Goal: Task Accomplishment & Management: Manage account settings

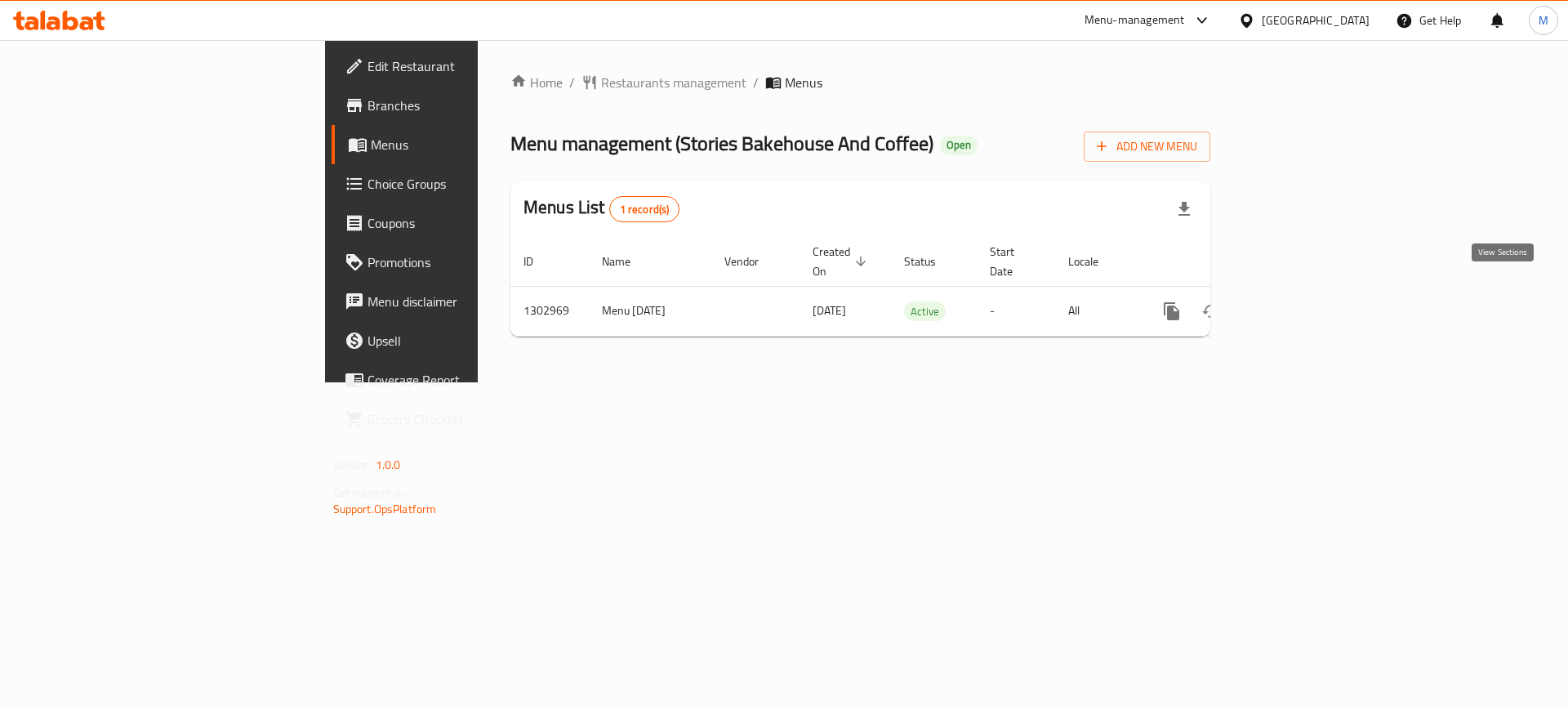
click at [1299, 302] on icon "enhanced table" at bounding box center [1289, 311] width 20 height 20
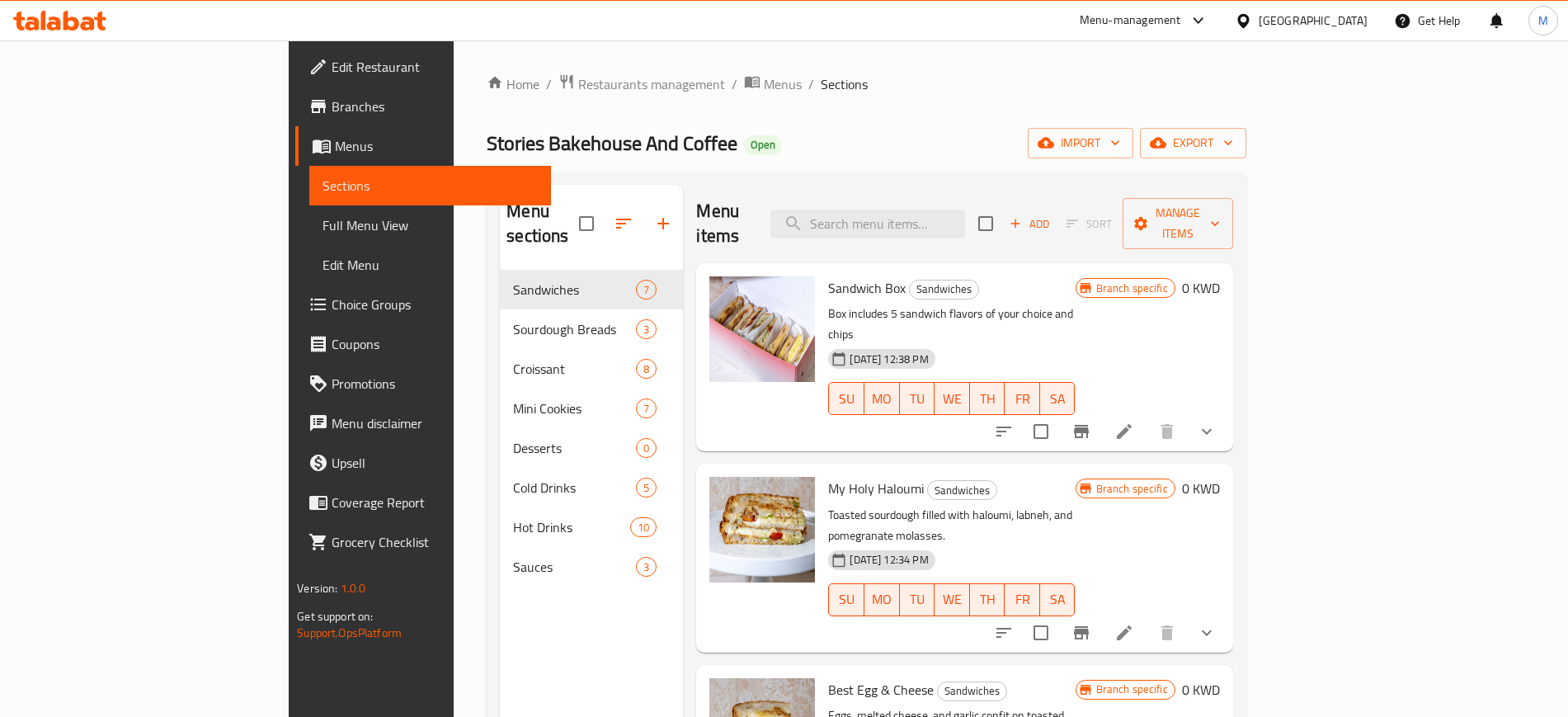
click at [1009, 274] on div "Sandwich Box Sandwiches Box includes 5 sandwich flavors of your choice and chip…" at bounding box center [952, 357] width 260 height 175
click at [1134, 422] on icon at bounding box center [1124, 431] width 20 height 20
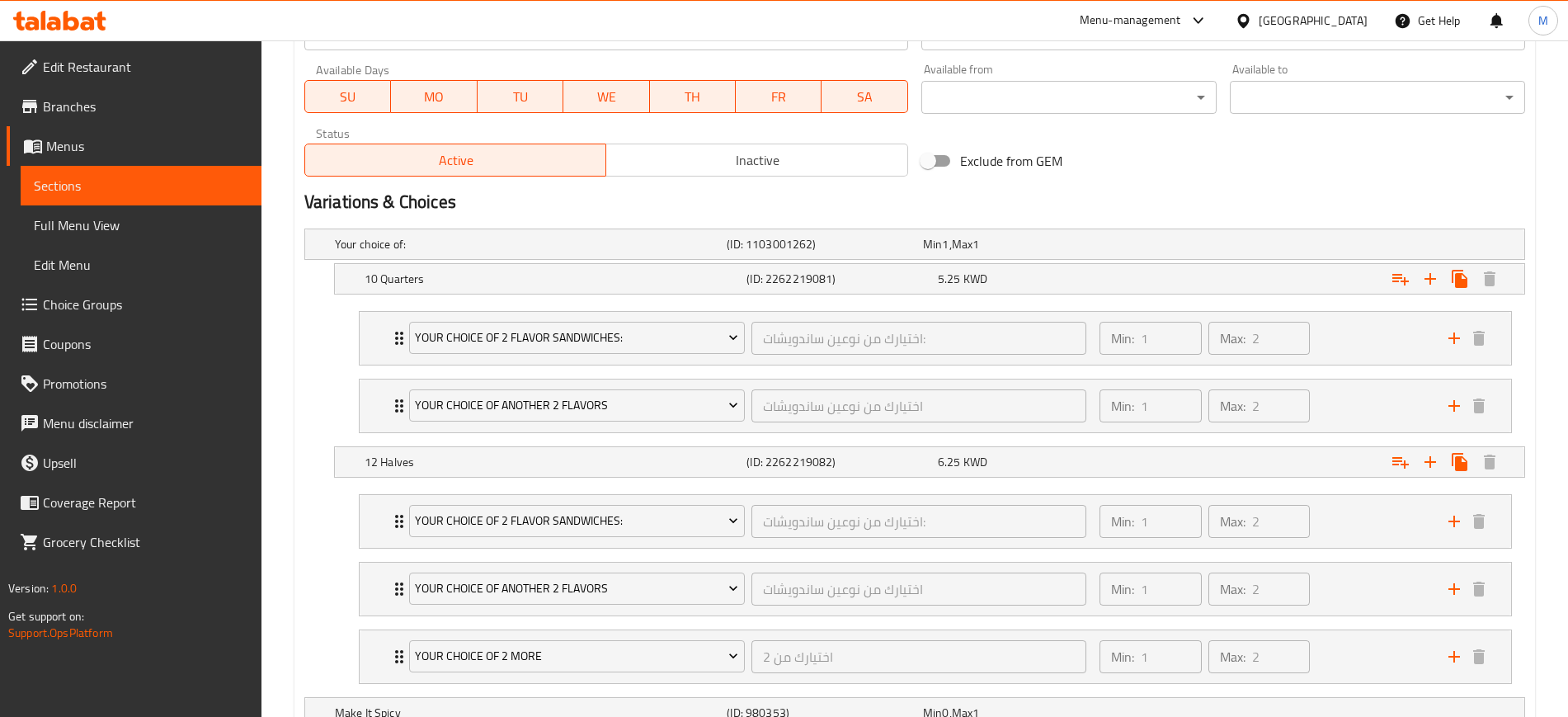
scroll to position [825, 0]
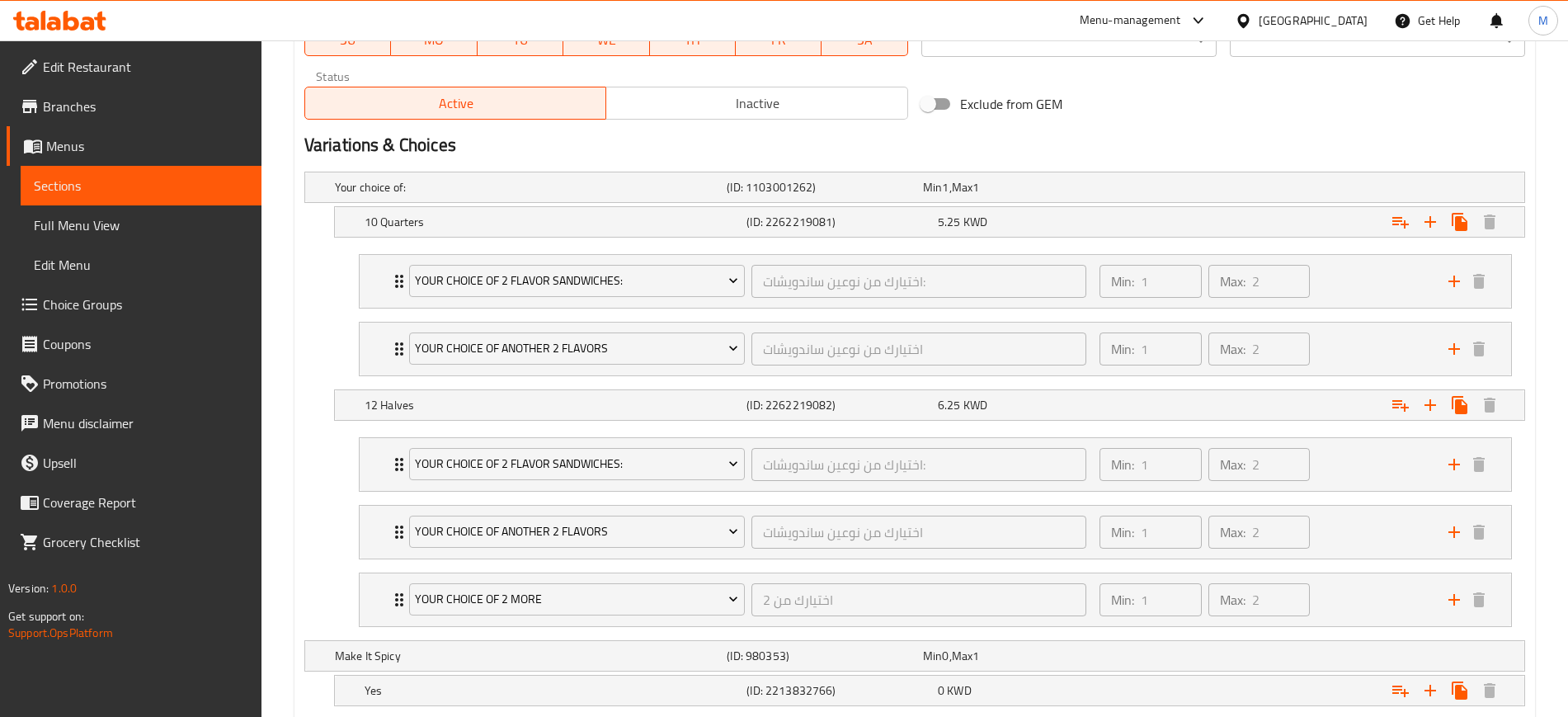
click at [332, 343] on nav "Your Choice of 2 Flavor Sandwiches: اختيارك من نوعين ساندويشات: ​ Min: 1 ​ Max:…" at bounding box center [916, 315] width 1221 height 148
click at [1351, 274] on div "Min: 1 ​ Max: 2 ​" at bounding box center [1264, 281] width 349 height 53
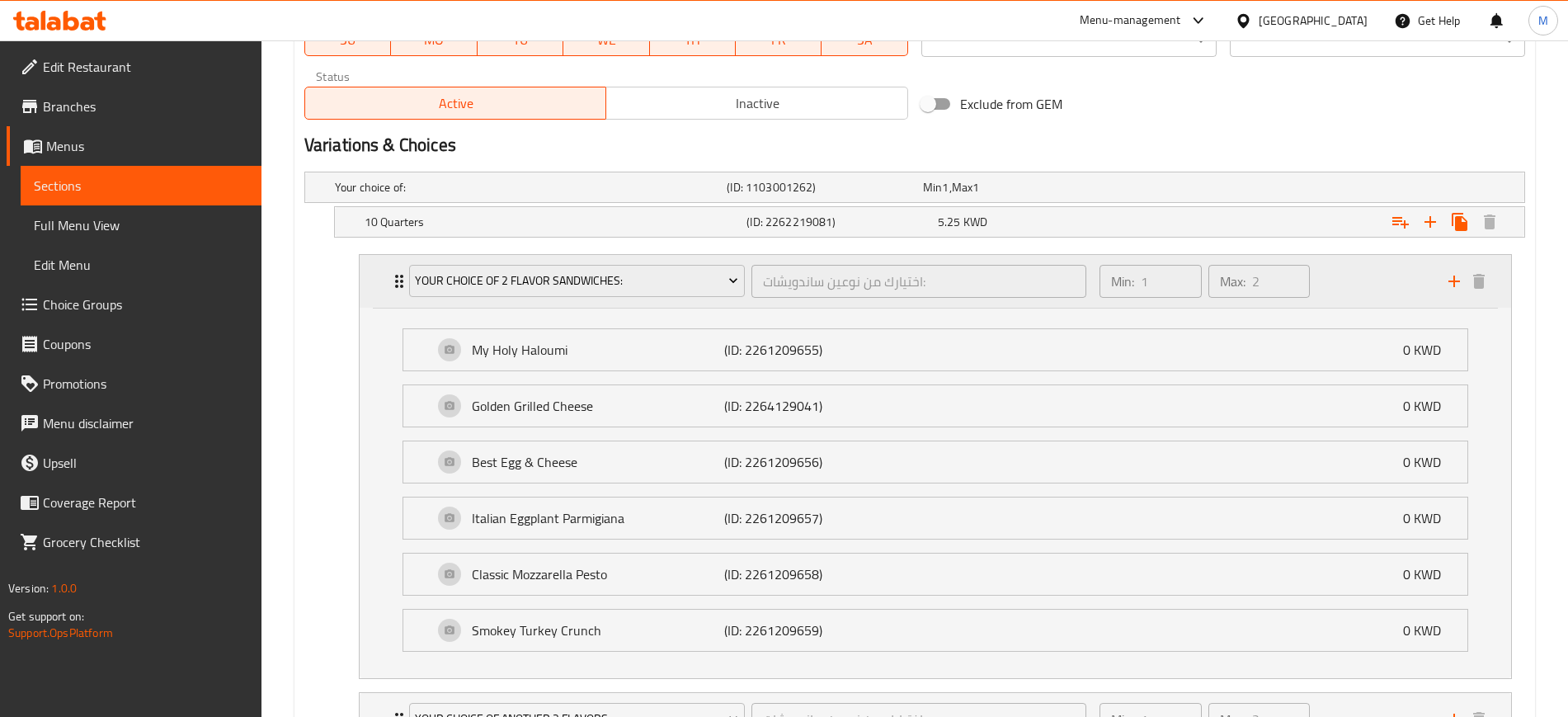
click at [1351, 274] on div "Min: 1 ​ Max: 2 ​" at bounding box center [1264, 281] width 349 height 53
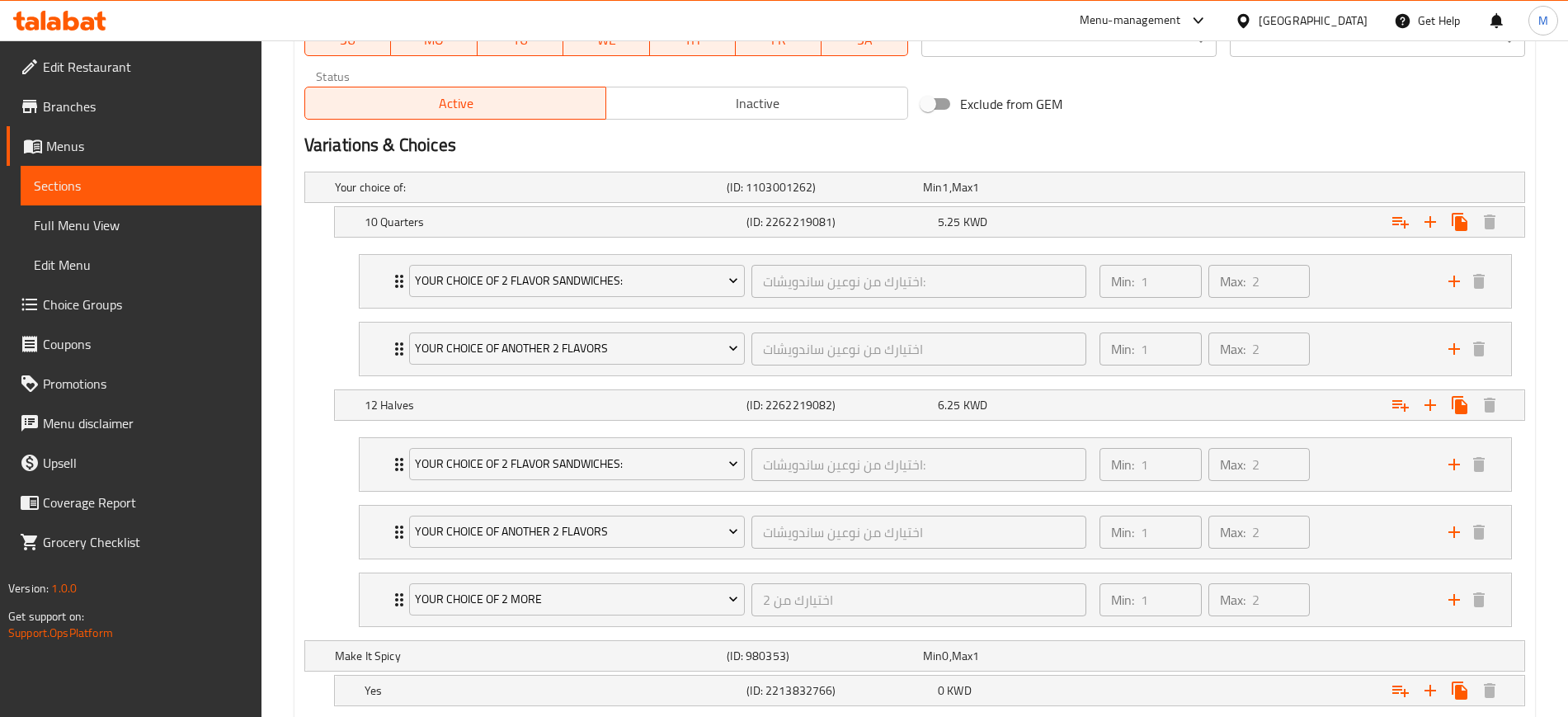
click at [1285, 137] on h2 "Variations & Choices" at bounding box center [916, 145] width 1221 height 25
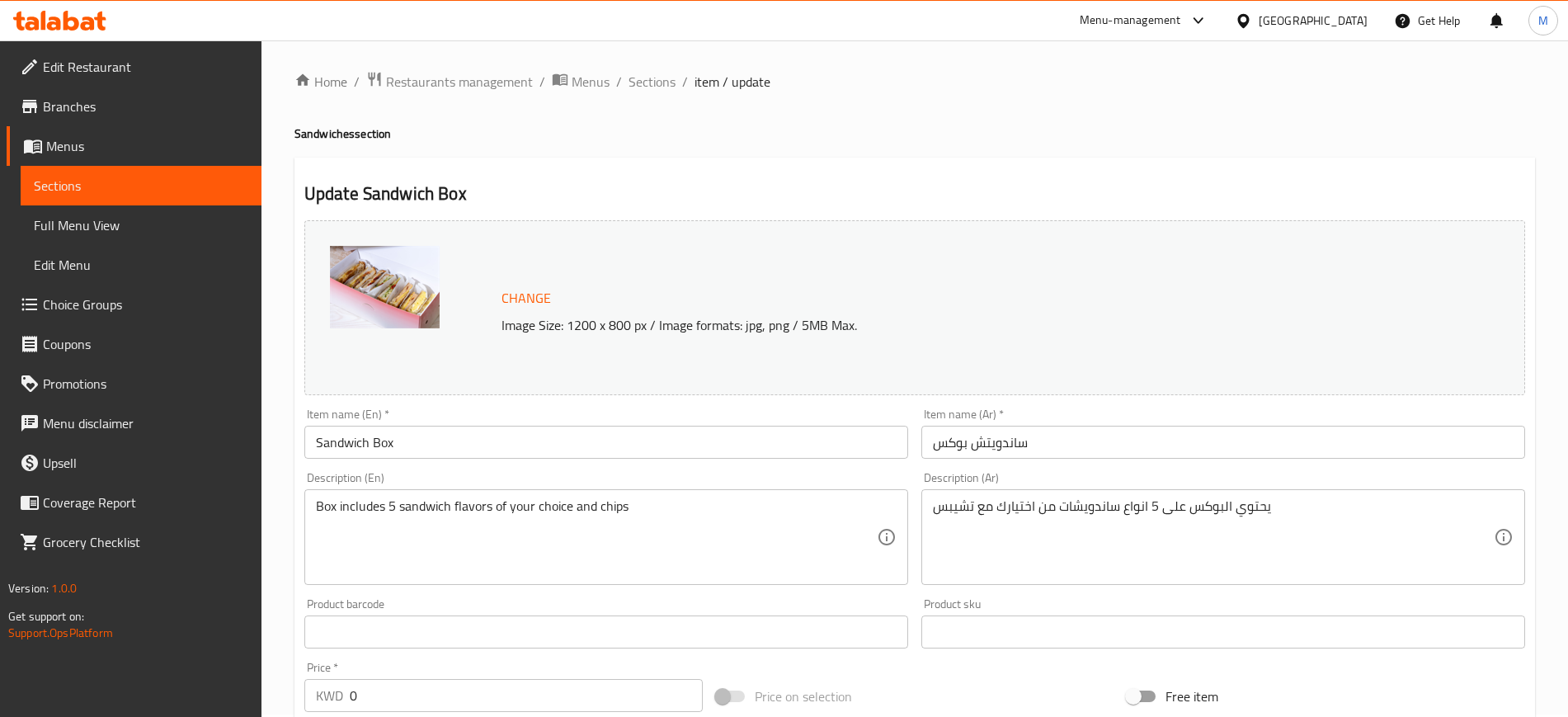
scroll to position [0, 0]
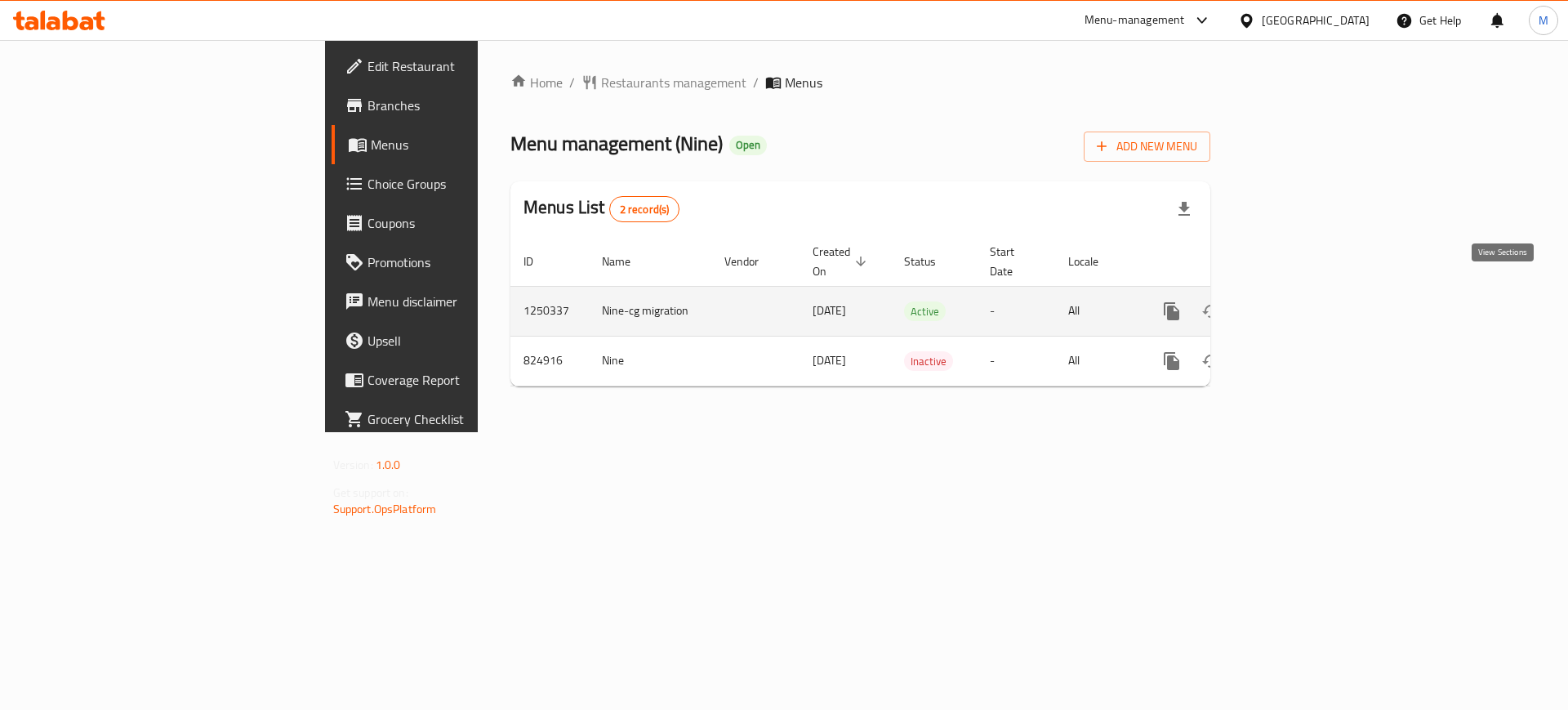
click at [1309, 293] on link "enhanced table" at bounding box center [1290, 311] width 39 height 39
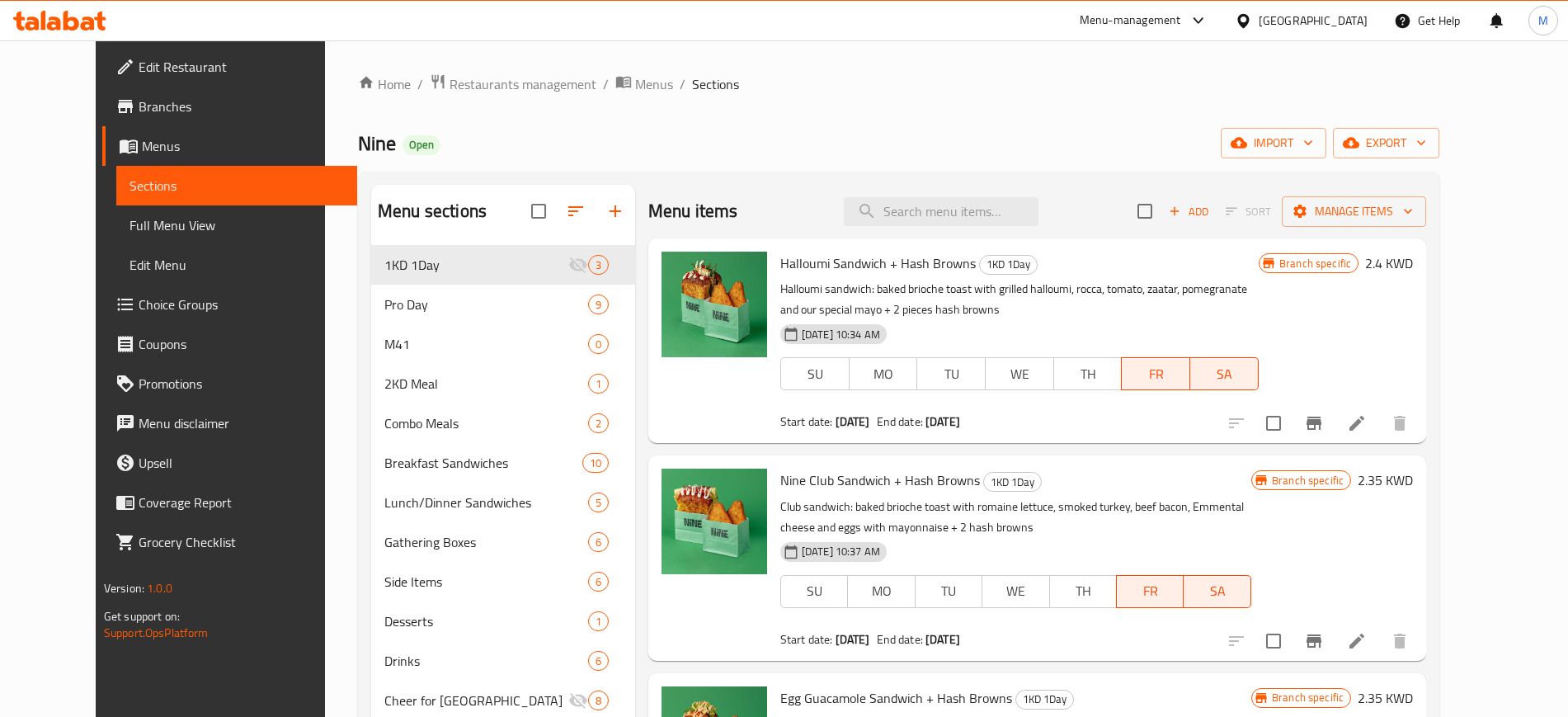
click at [954, 317] on div "[DATE] 10:34 AM SU MO TU WE TH FR SA" at bounding box center [1020, 362] width 492 height 89
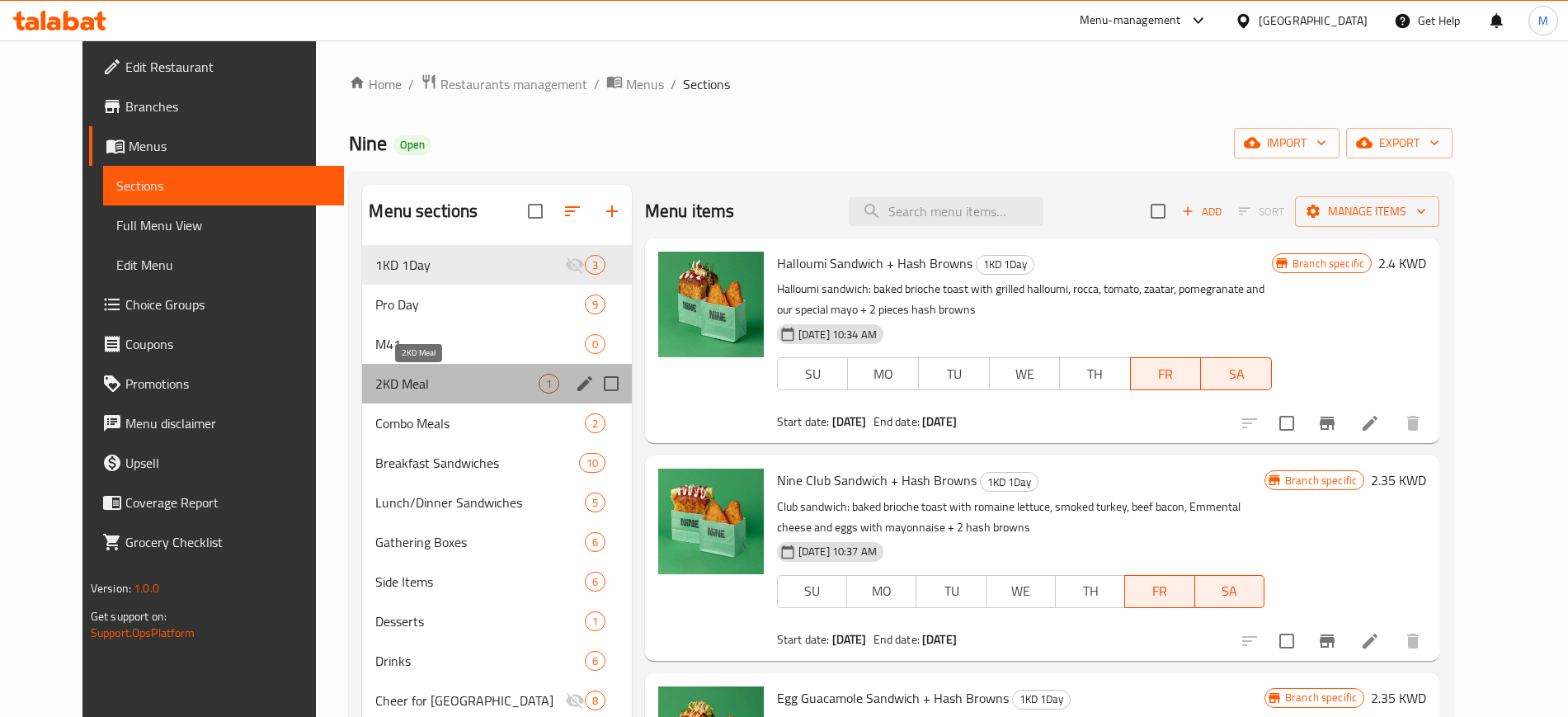
click at [393, 374] on span "2KD Meal" at bounding box center [456, 384] width 162 height 20
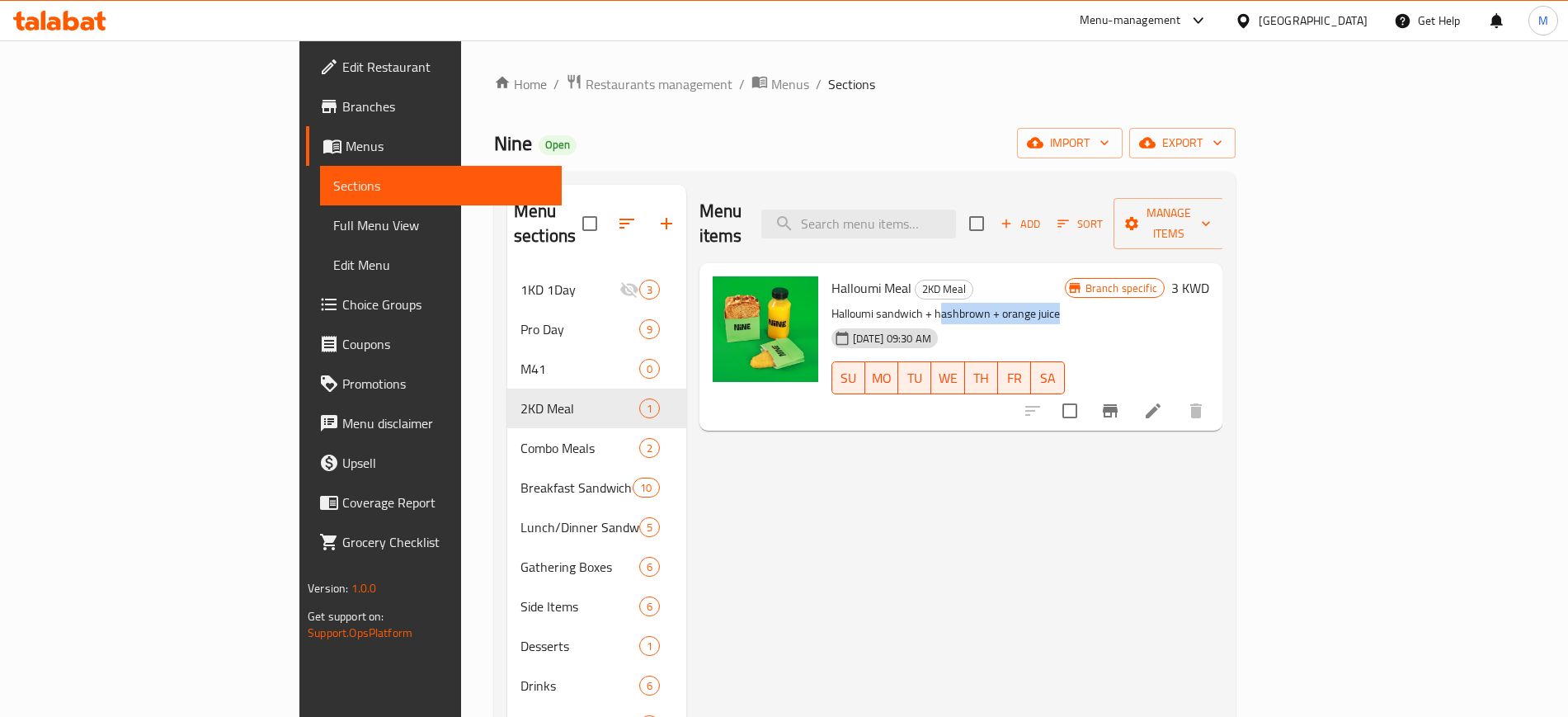
drag, startPoint x: 865, startPoint y: 288, endPoint x: 1021, endPoint y: 289, distance: 156.0
click at [1021, 304] on p "Halloumi sandwich + hashbrown + orange juice" at bounding box center [949, 314] width 234 height 21
click at [1057, 322] on div "[DATE] 09:30 AM SU MO TU WE TH FR SA" at bounding box center [949, 367] width 247 height 89
click at [822, 113] on div "Home / Restaurants management / Menus / Sections Nine Open import export Menu s…" at bounding box center [864, 494] width 742 height 841
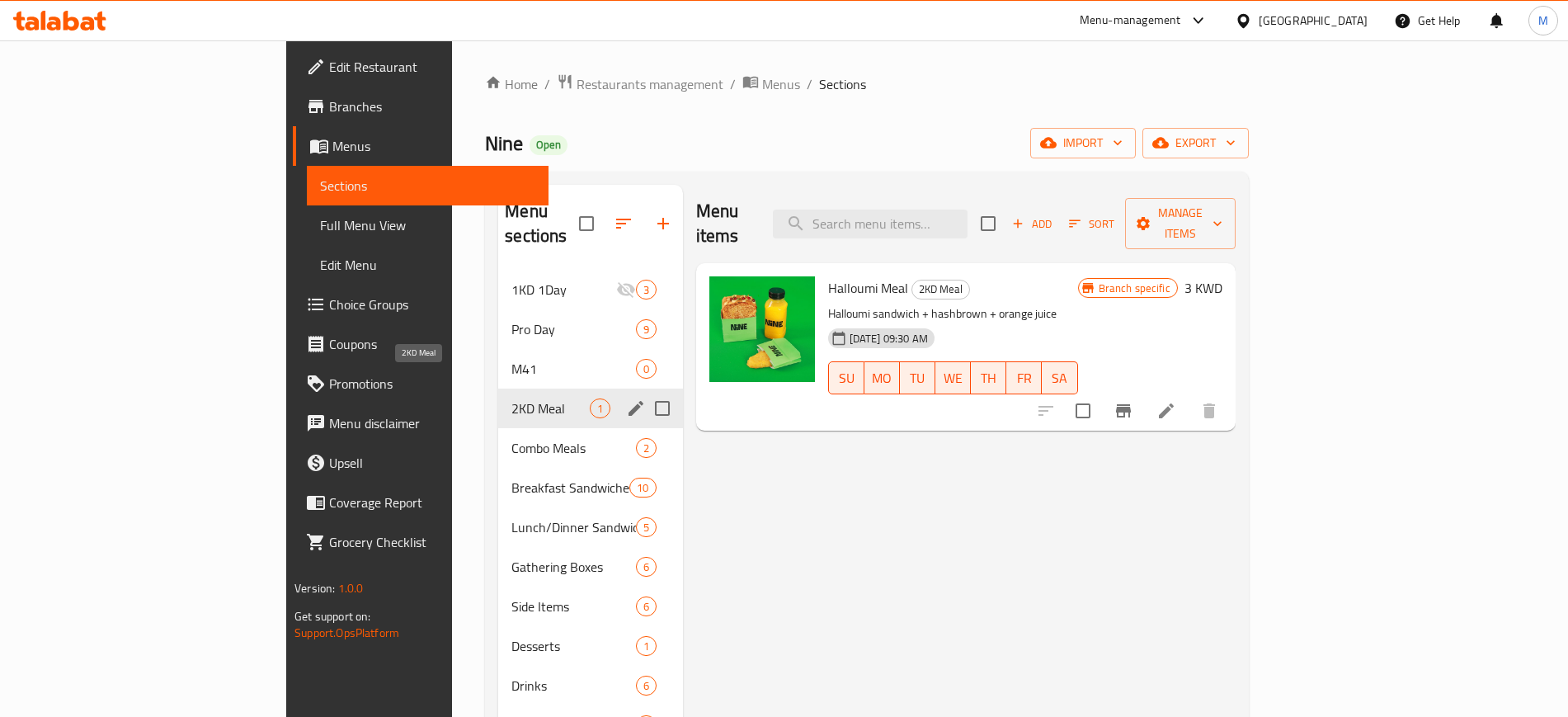
click at [512, 399] on span "2KD Meal" at bounding box center [551, 408] width 78 height 20
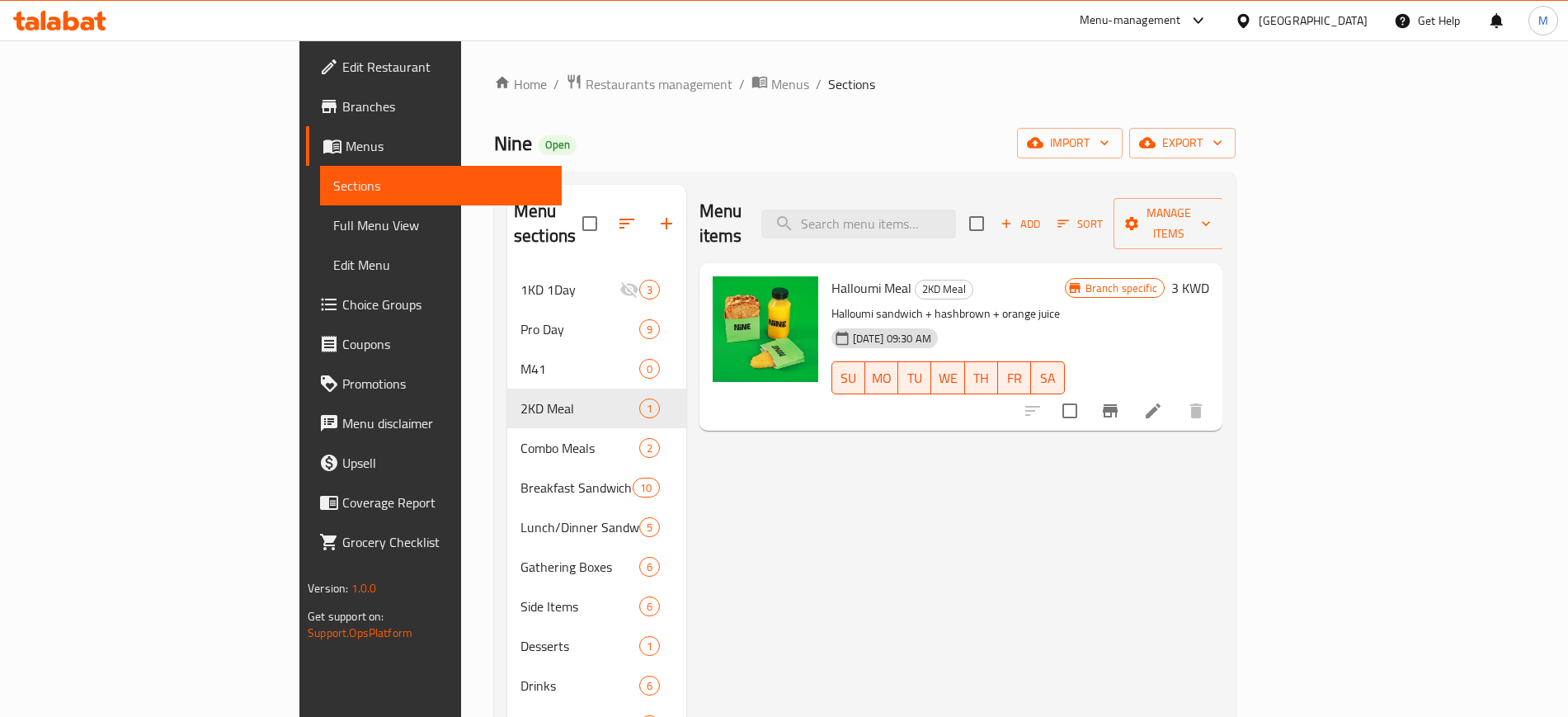
click at [1066, 304] on p "Halloumi sandwich + hashbrown + orange juice" at bounding box center [949, 314] width 234 height 21
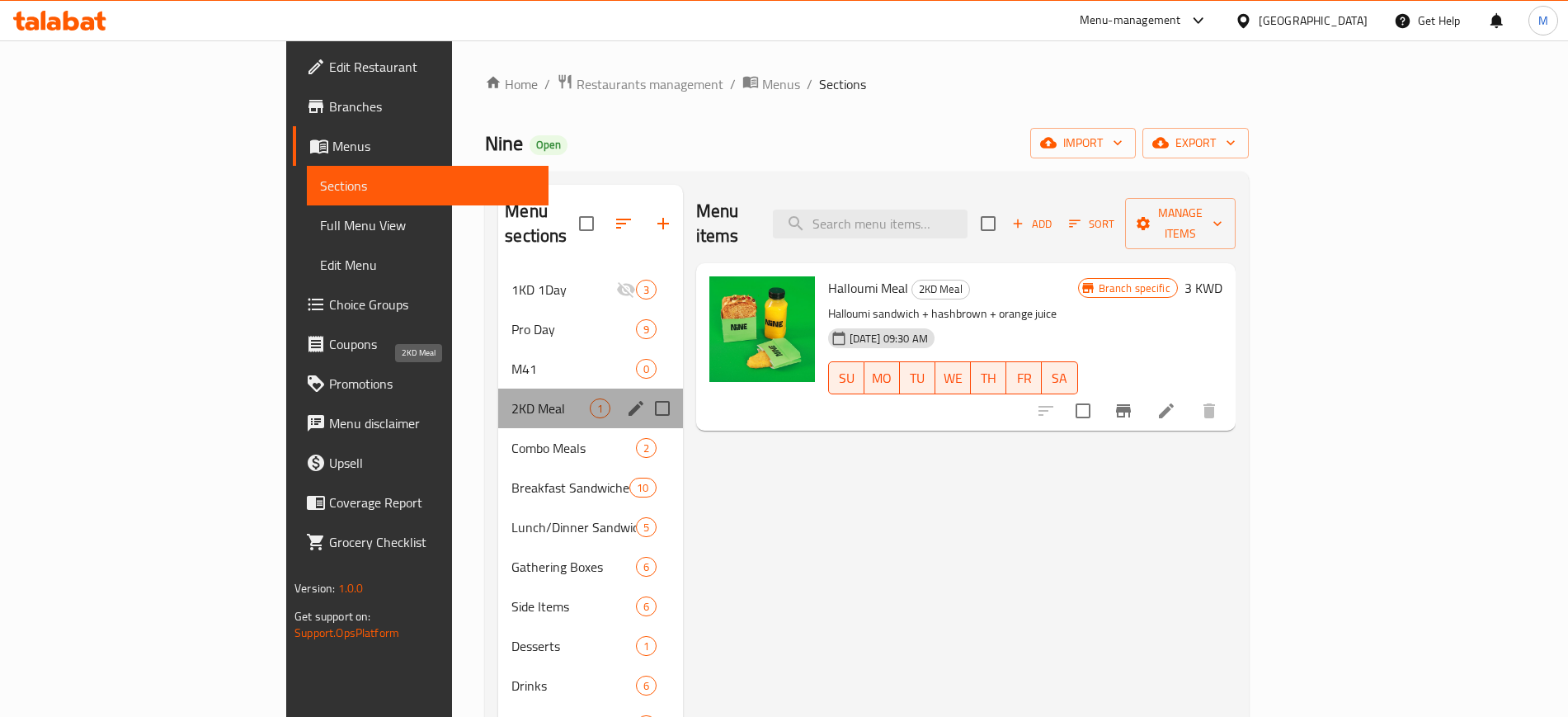
click at [512, 399] on span "2KD Meal" at bounding box center [551, 408] width 78 height 20
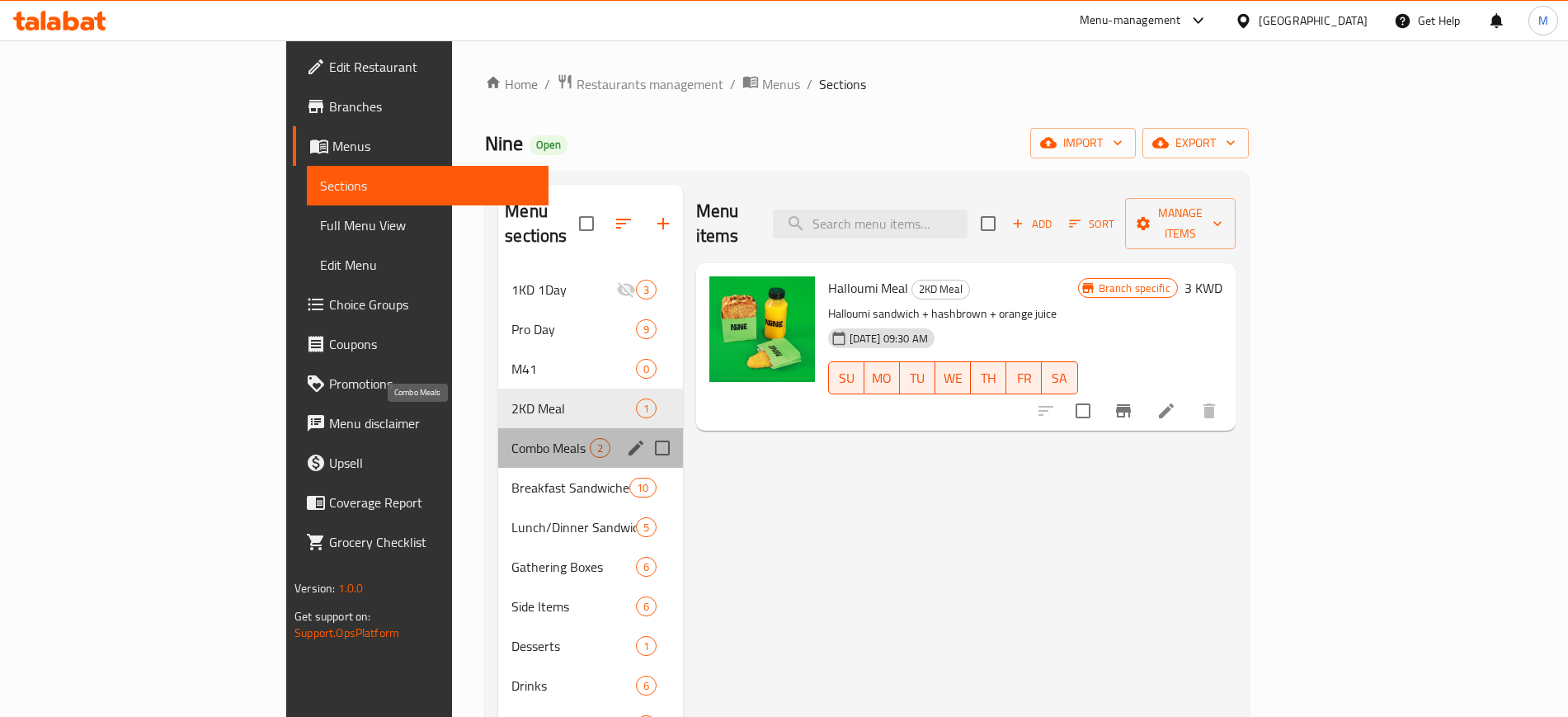
click at [512, 438] on span "Combo Meals" at bounding box center [551, 447] width 78 height 20
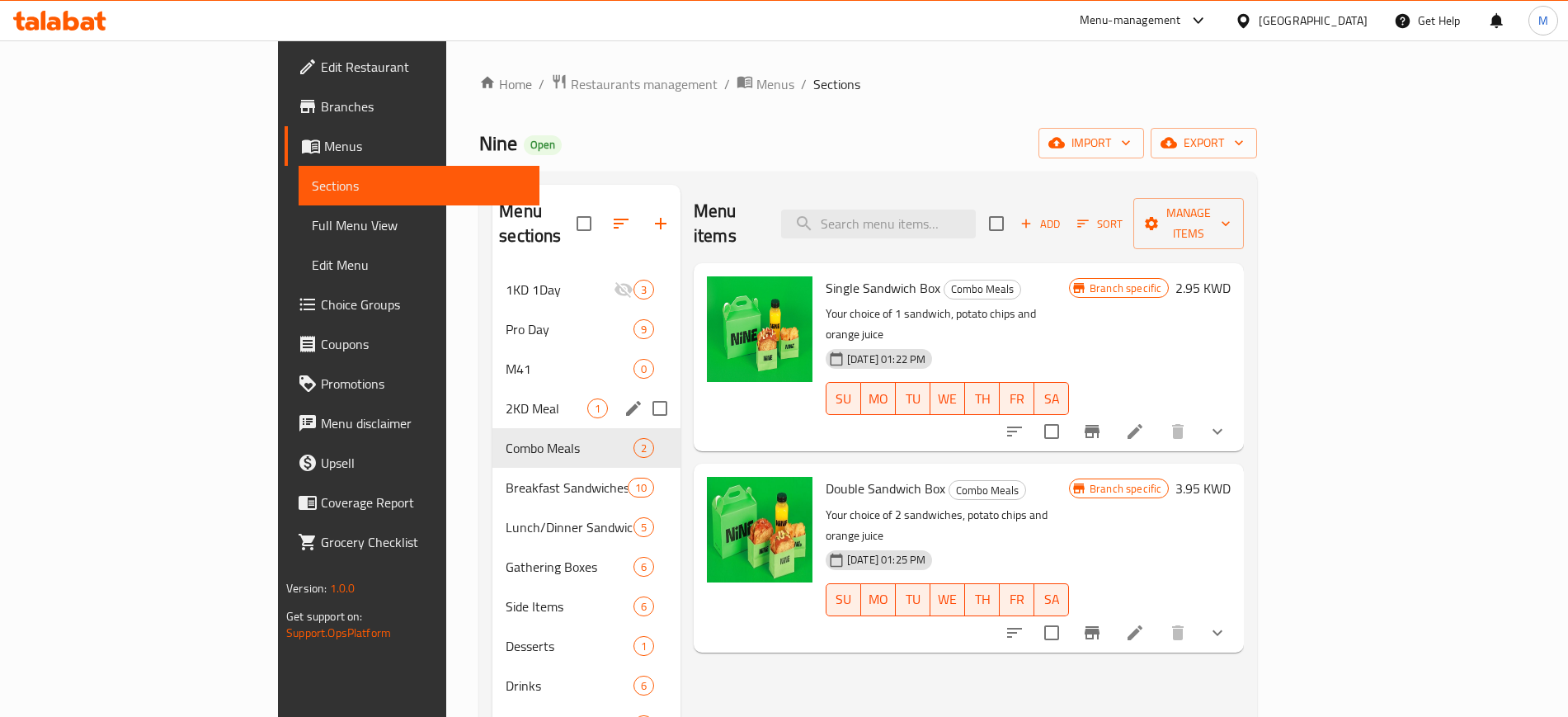
click at [493, 388] on div "2KD Meal 1" at bounding box center [587, 408] width 188 height 40
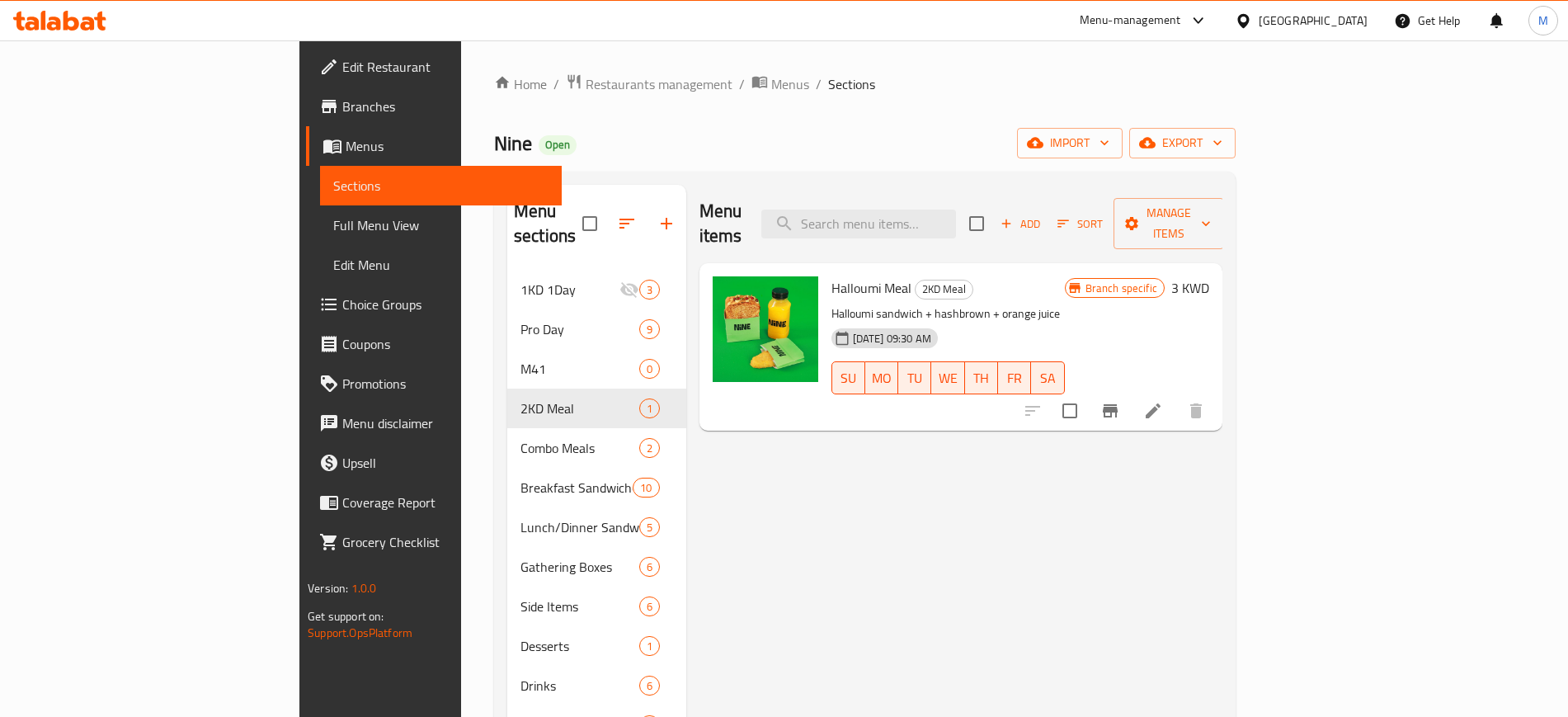
click at [1066, 304] on p "Halloumi sandwich + hashbrown + orange juice" at bounding box center [949, 314] width 234 height 21
click at [1071, 322] on div "[DATE] 09:30 AM SU MO TU WE TH FR SA" at bounding box center [949, 367] width 247 height 89
click at [854, 129] on div "Nine Open import export" at bounding box center [864, 143] width 742 height 30
click at [754, 548] on div "Menu items Add Sort Manage items Halloumi Meal 2KD Meal Halloumi sandwich + has…" at bounding box center [954, 543] width 537 height 717
click at [494, 133] on div "Nine Open import export" at bounding box center [864, 143] width 742 height 30
